Goal: Find specific page/section

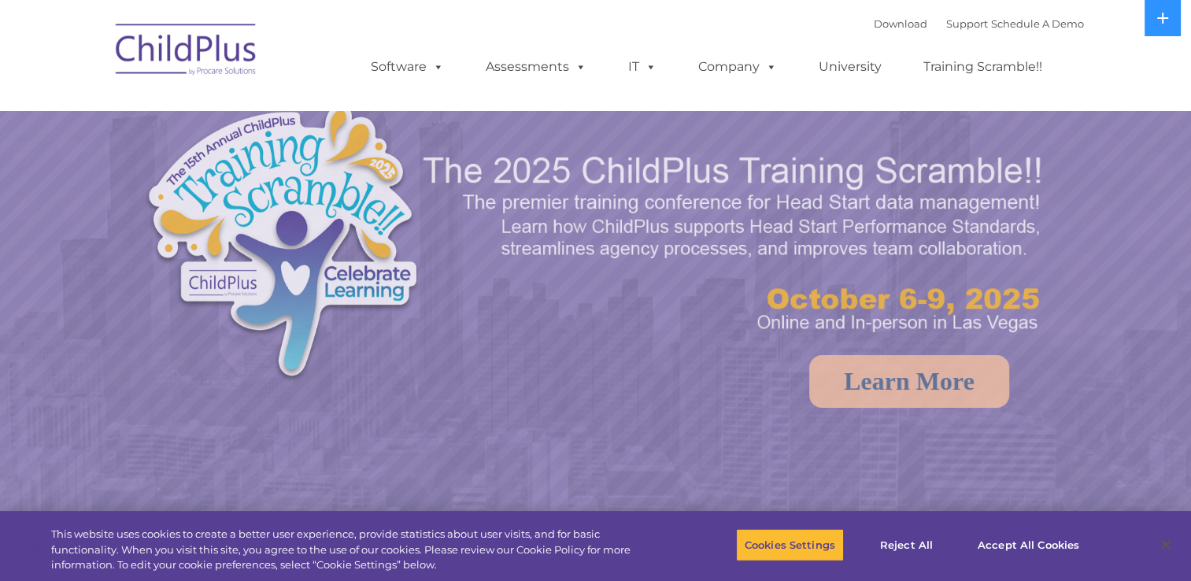
select select "MEDIUM"
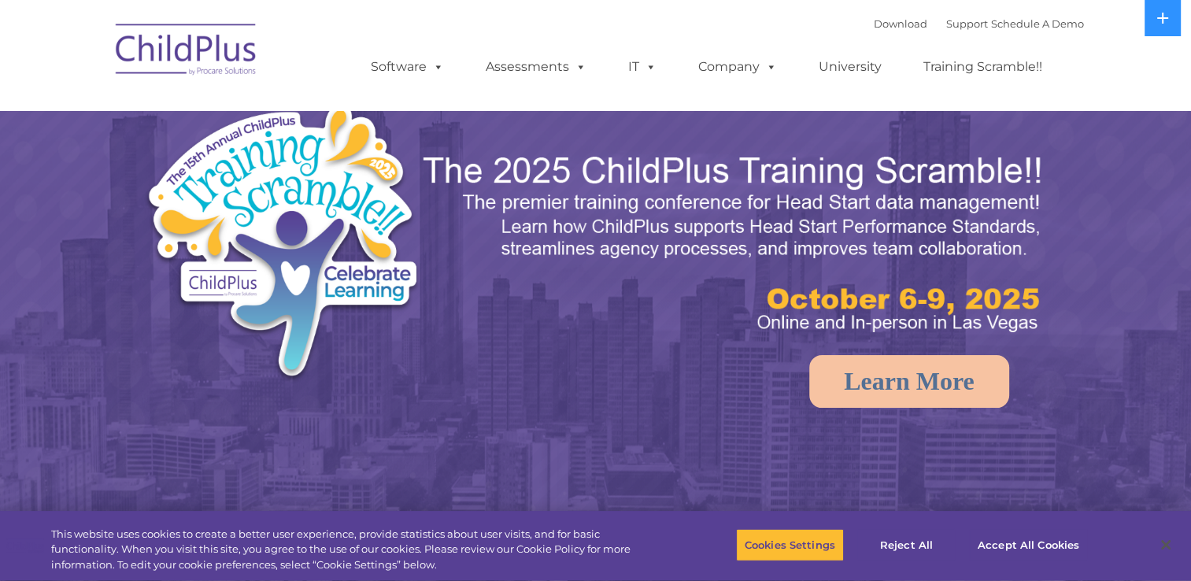
select select "MEDIUM"
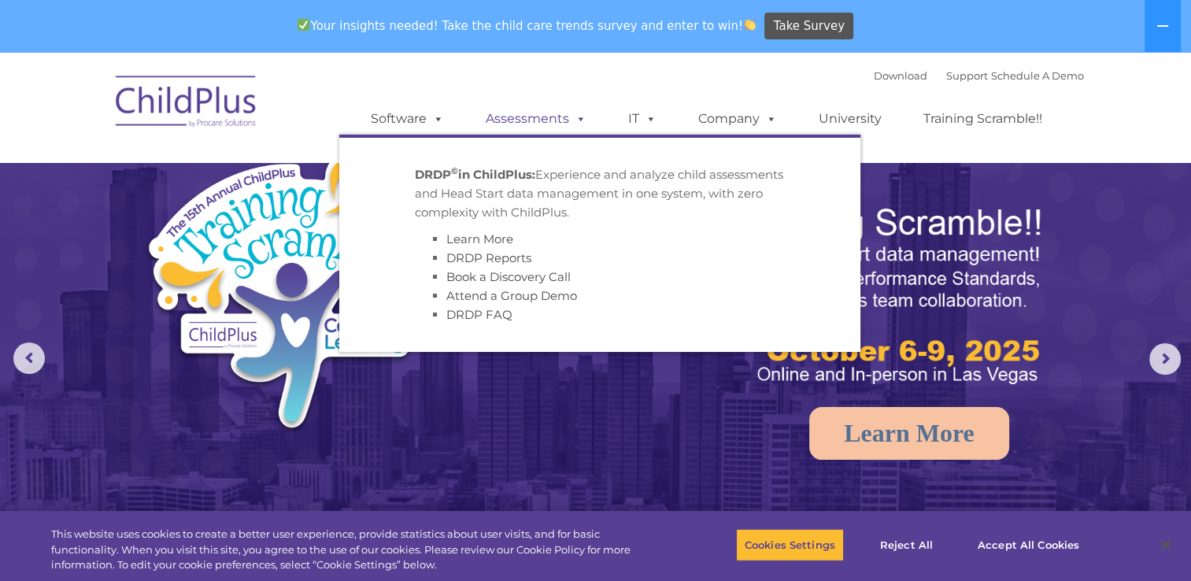
click at [576, 124] on span at bounding box center [577, 118] width 17 height 15
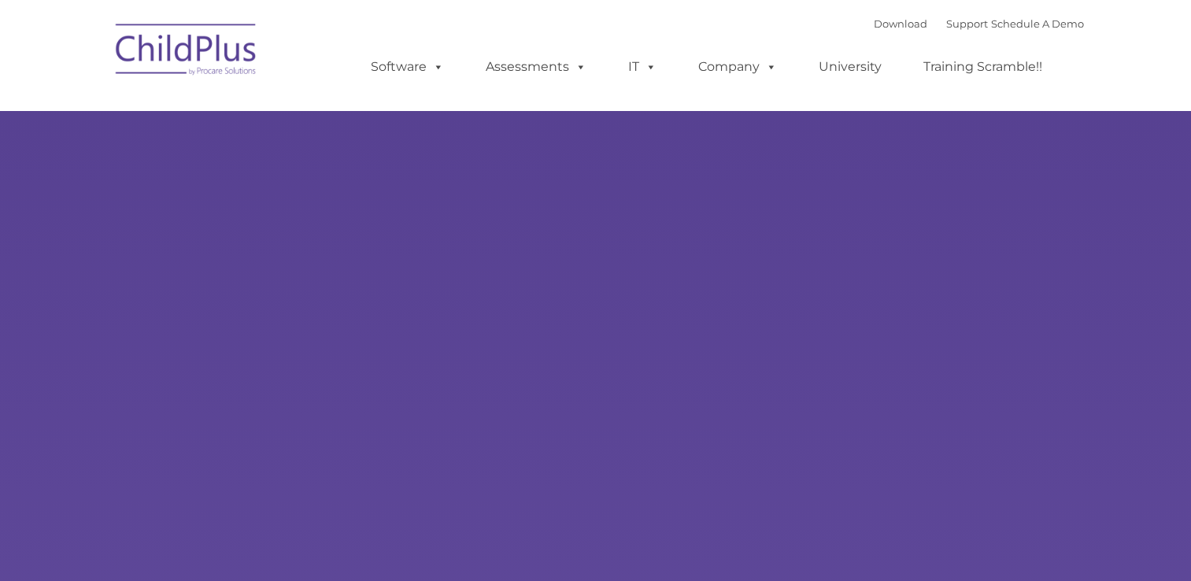
type input ""
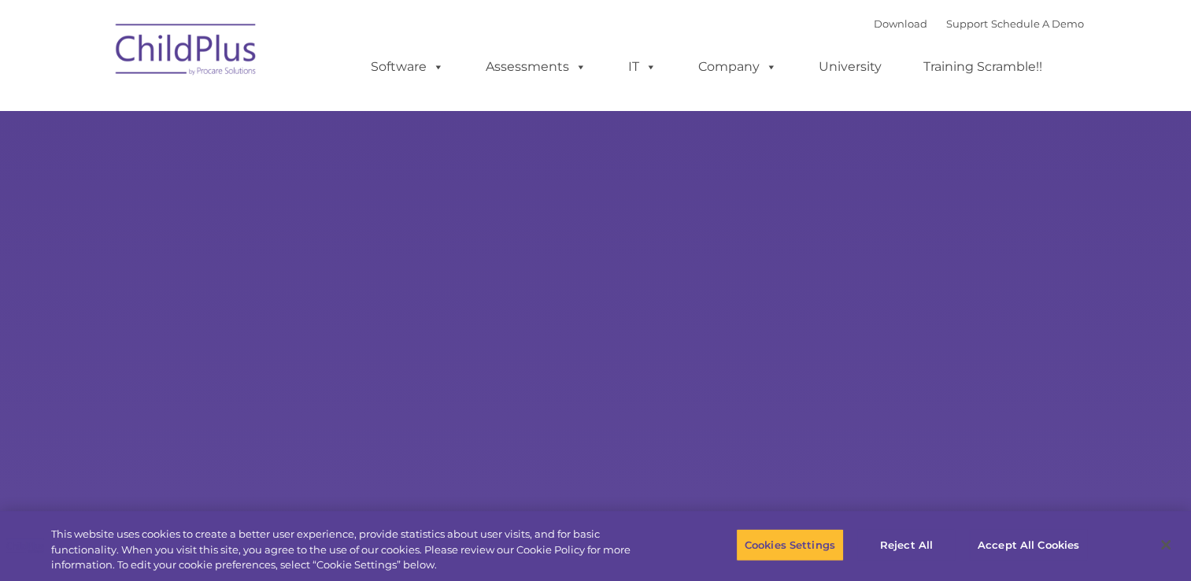
select select "MEDIUM"
